Goal: Obtain resource: Obtain resource

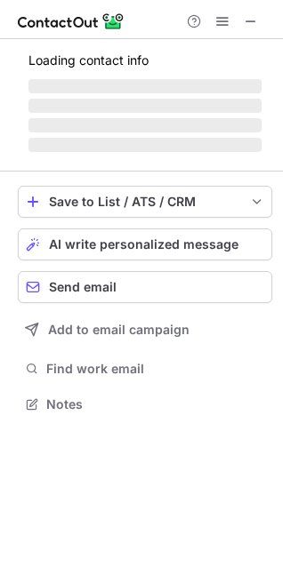
scroll to position [387, 283]
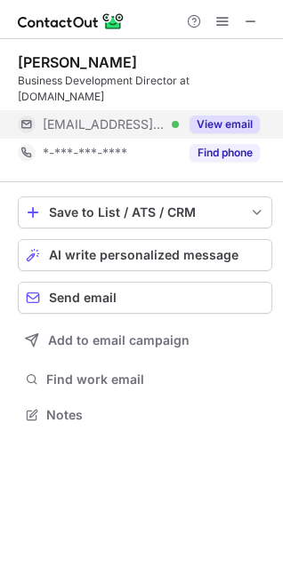
click at [203, 116] on button "View email" at bounding box center [224, 125] width 70 height 18
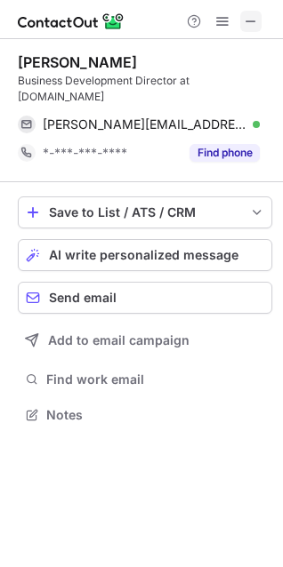
click at [244, 28] on span at bounding box center [250, 21] width 14 height 14
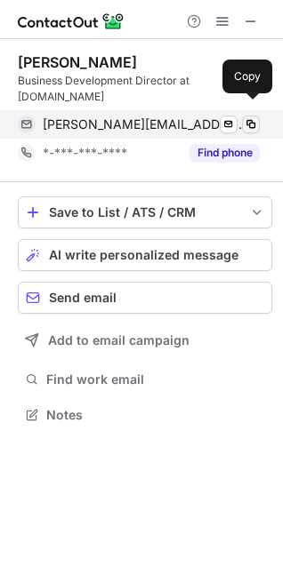
click at [246, 117] on span at bounding box center [250, 124] width 14 height 14
click at [255, 117] on span at bounding box center [250, 124] width 14 height 14
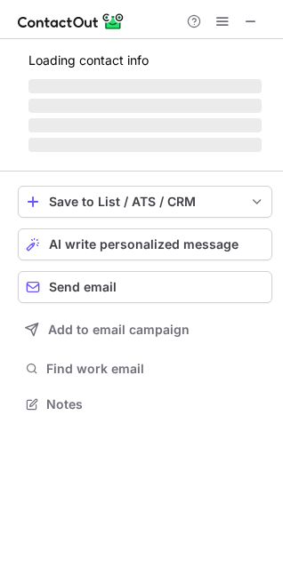
scroll to position [387, 283]
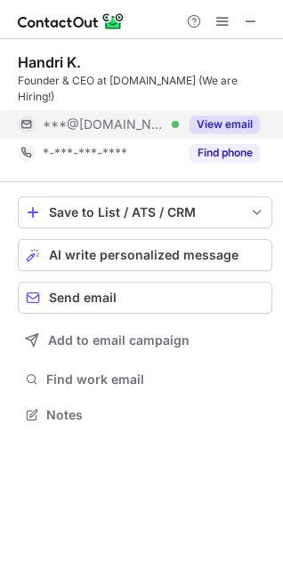
click at [200, 116] on button "View email" at bounding box center [224, 125] width 70 height 18
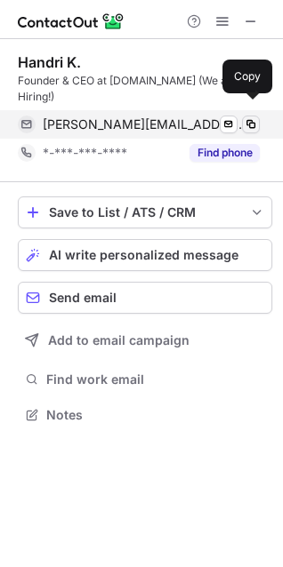
click at [252, 117] on span at bounding box center [250, 124] width 14 height 14
